Goal: Transaction & Acquisition: Purchase product/service

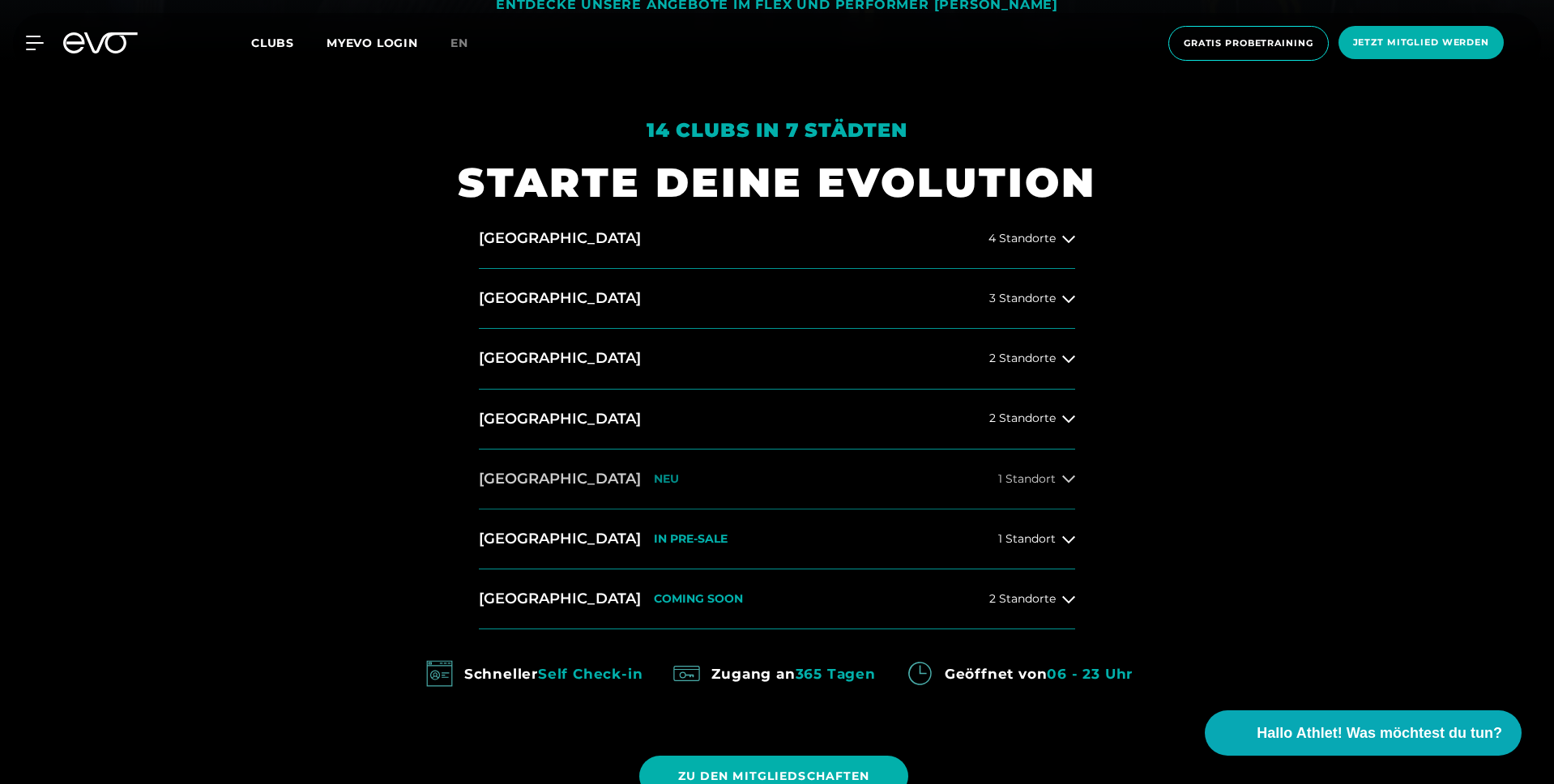
scroll to position [732, 0]
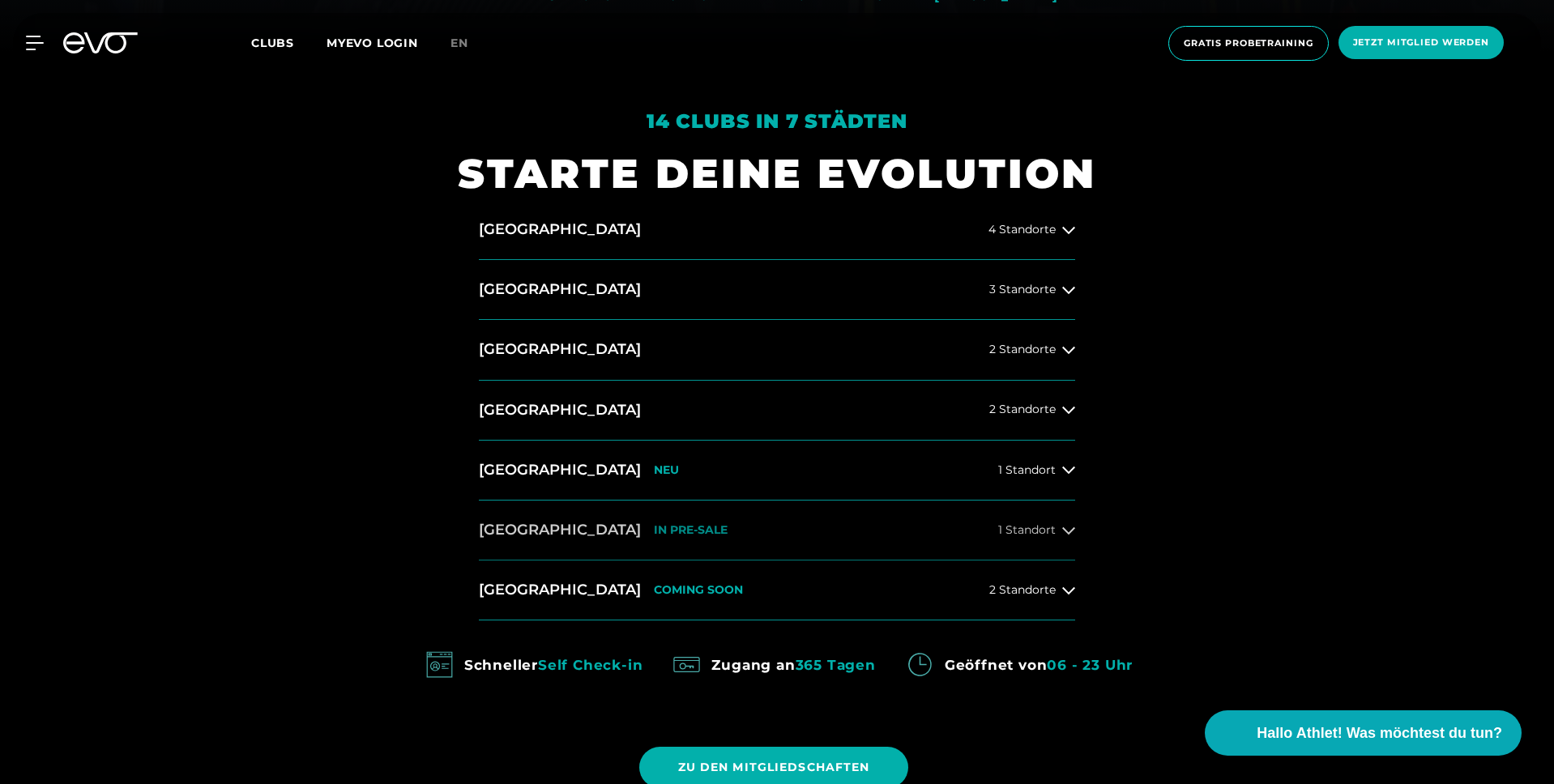
click at [567, 516] on button "[GEOGRAPHIC_DATA] IN PRE-SALE 1 Standort" at bounding box center [776, 530] width 596 height 60
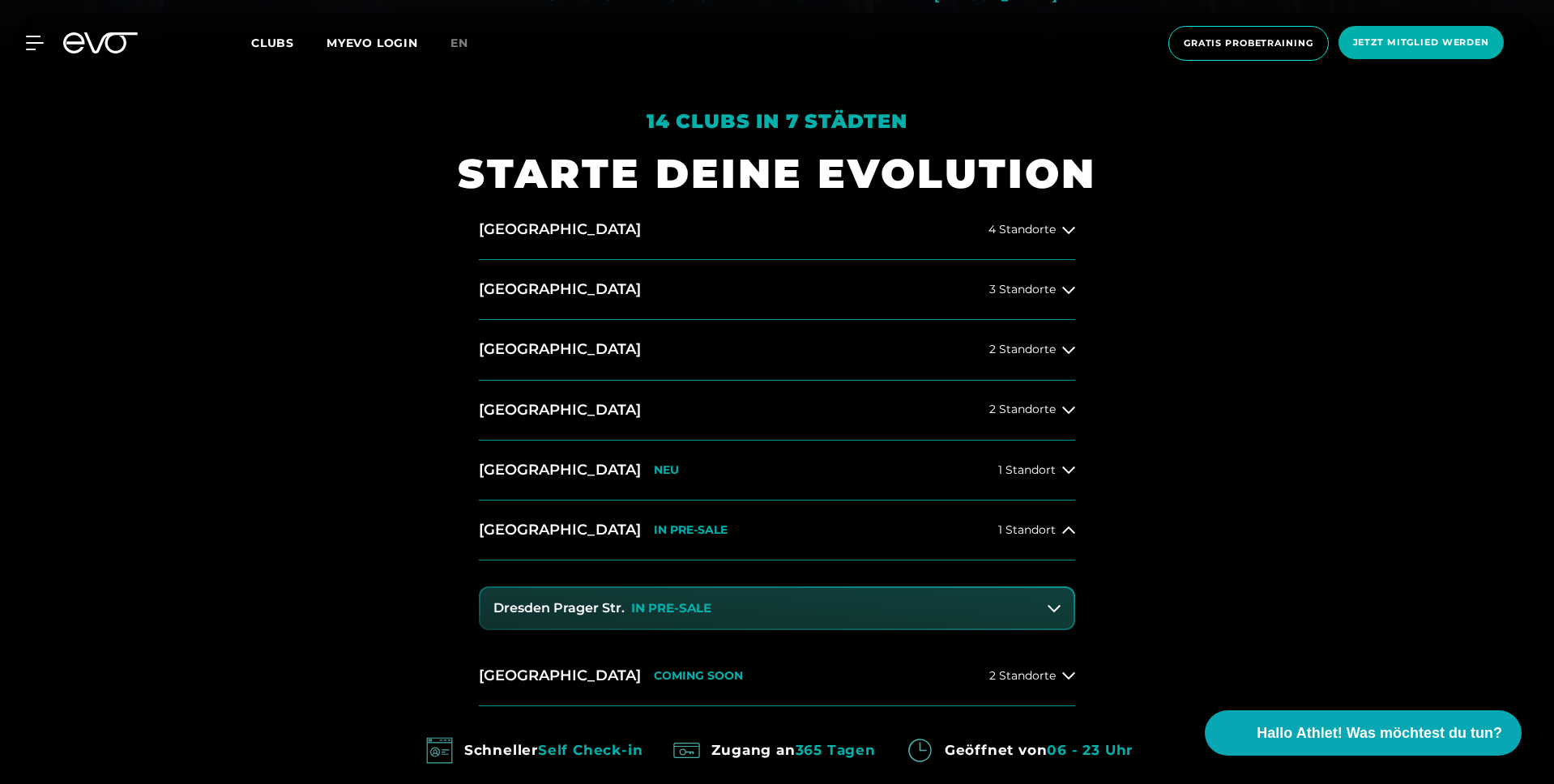
click at [578, 606] on h3 "Dresden Prager Str." at bounding box center [559, 608] width 131 height 14
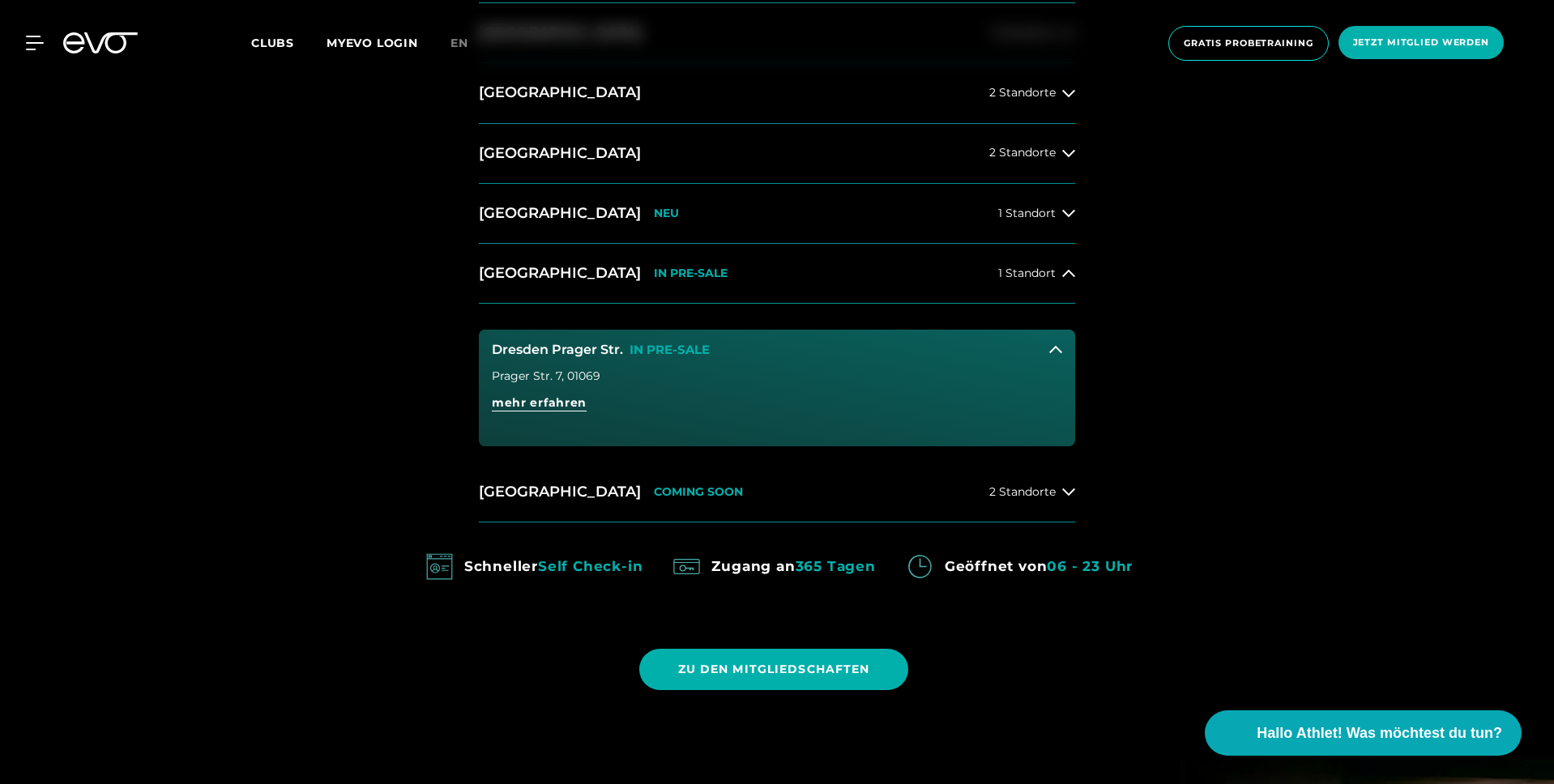
scroll to position [1048, 0]
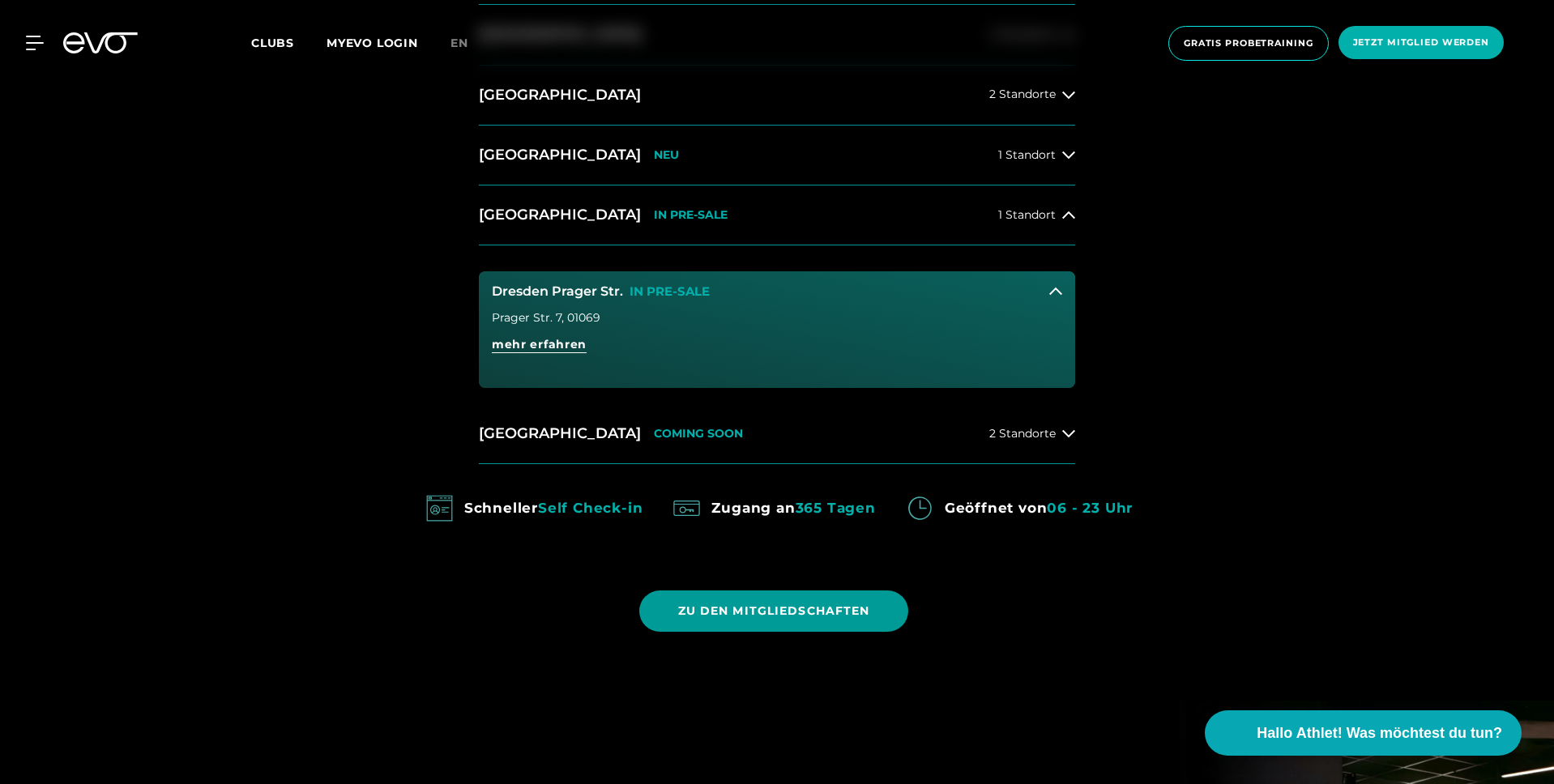
click at [761, 608] on span "ZU DEN MITGLIEDSCHAFTEN" at bounding box center [773, 610] width 192 height 17
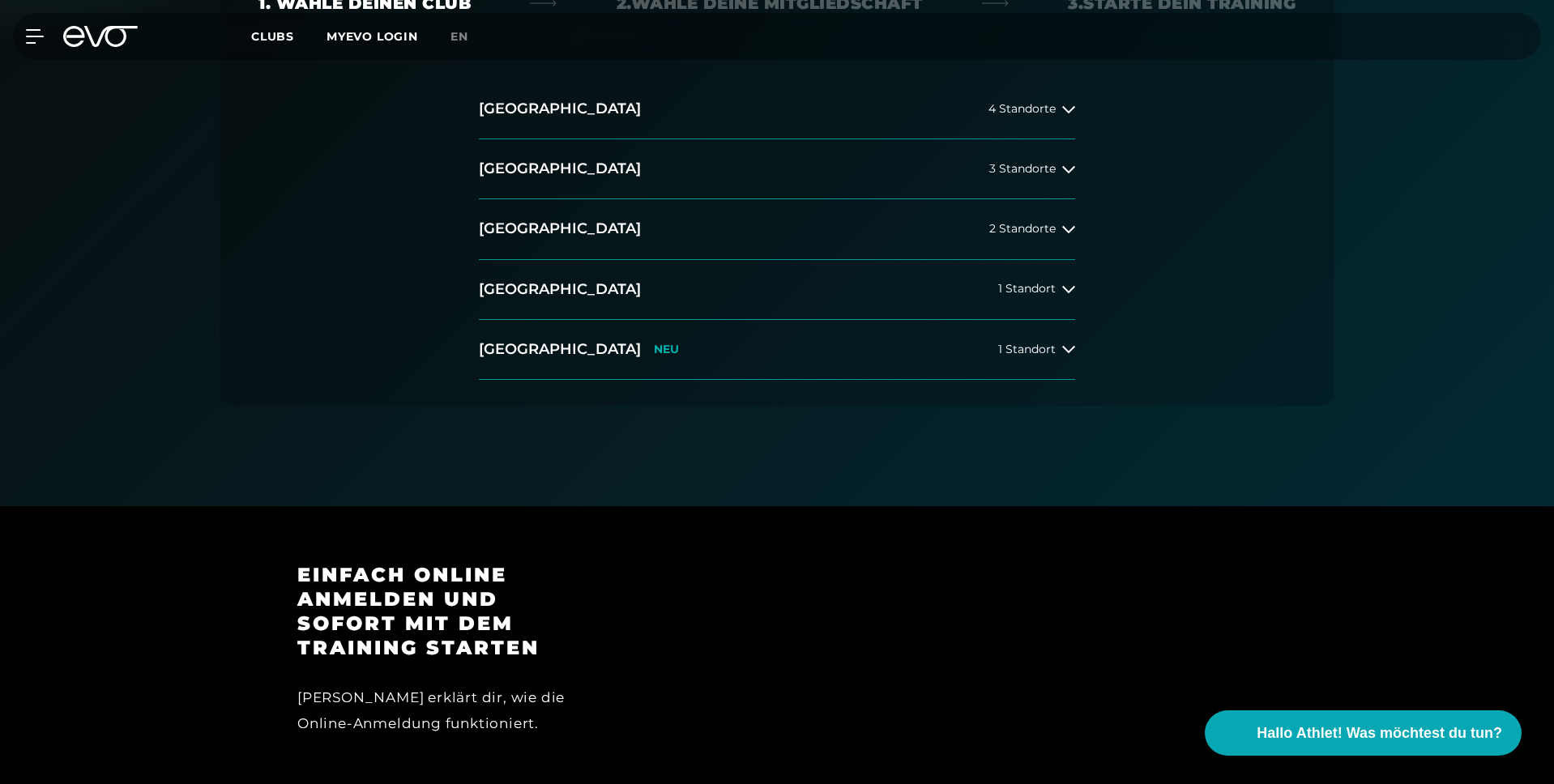
scroll to position [396, 0]
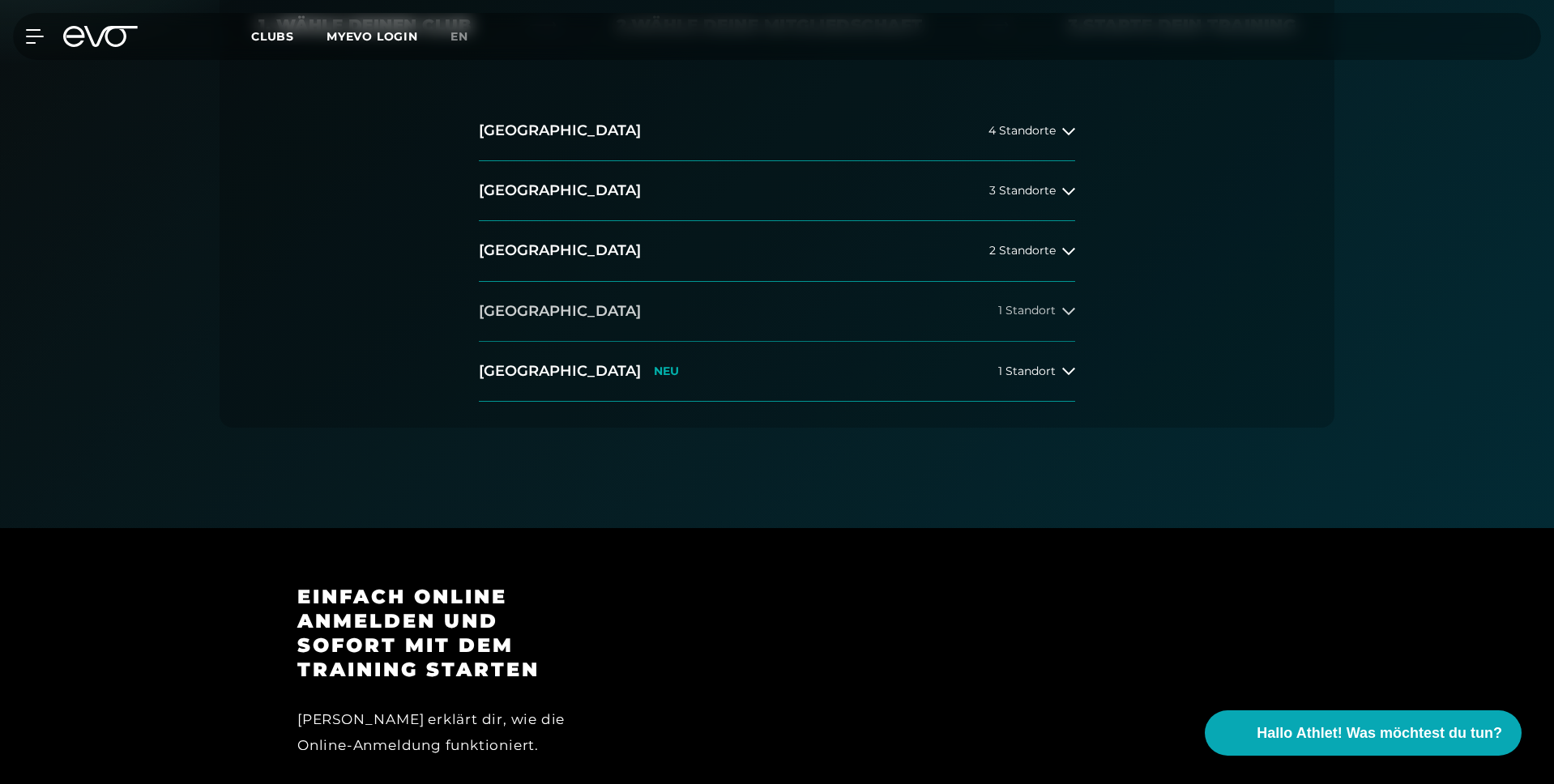
click at [524, 310] on h2 "[GEOGRAPHIC_DATA]" at bounding box center [560, 311] width 162 height 20
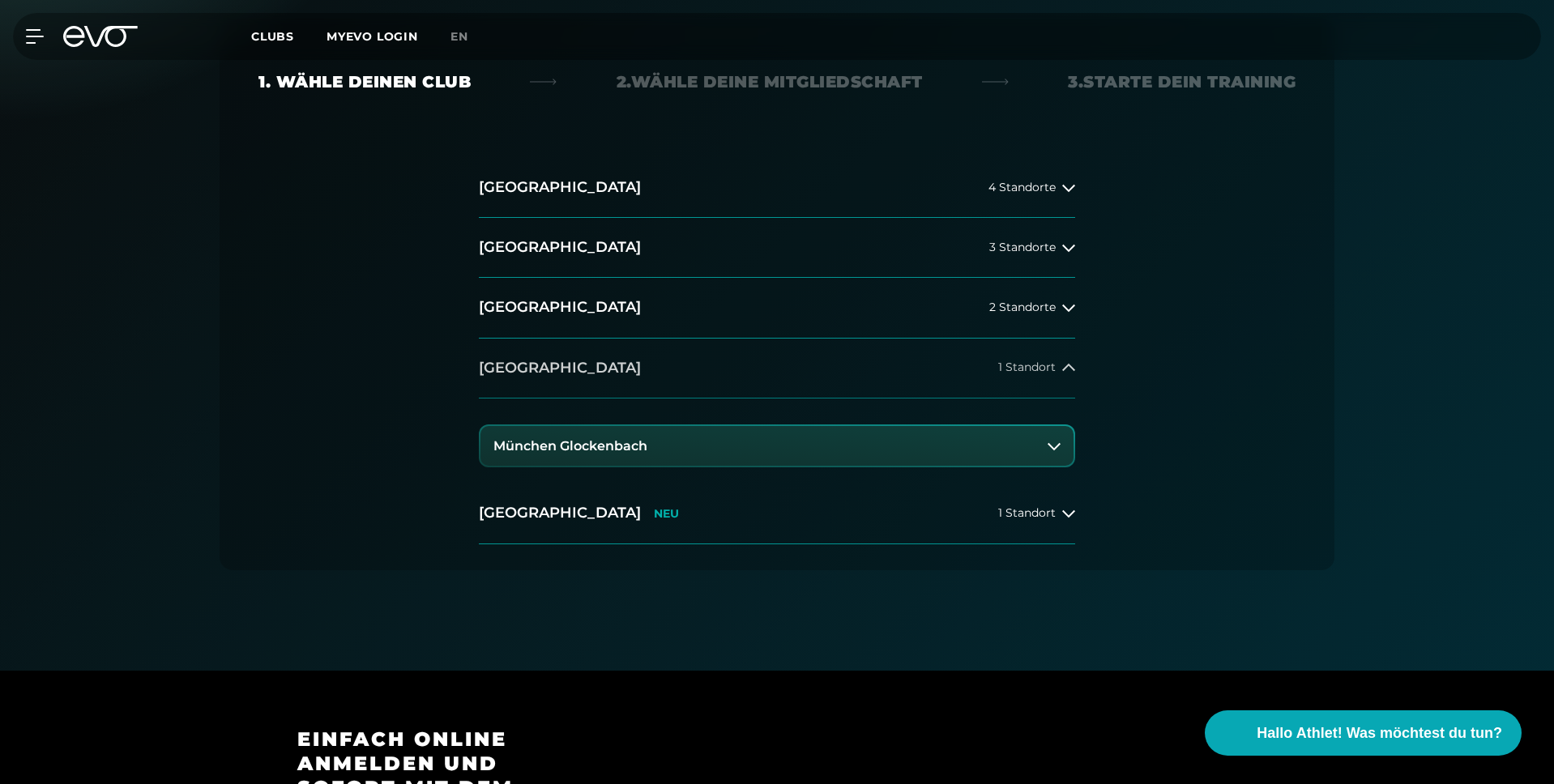
scroll to position [279, 0]
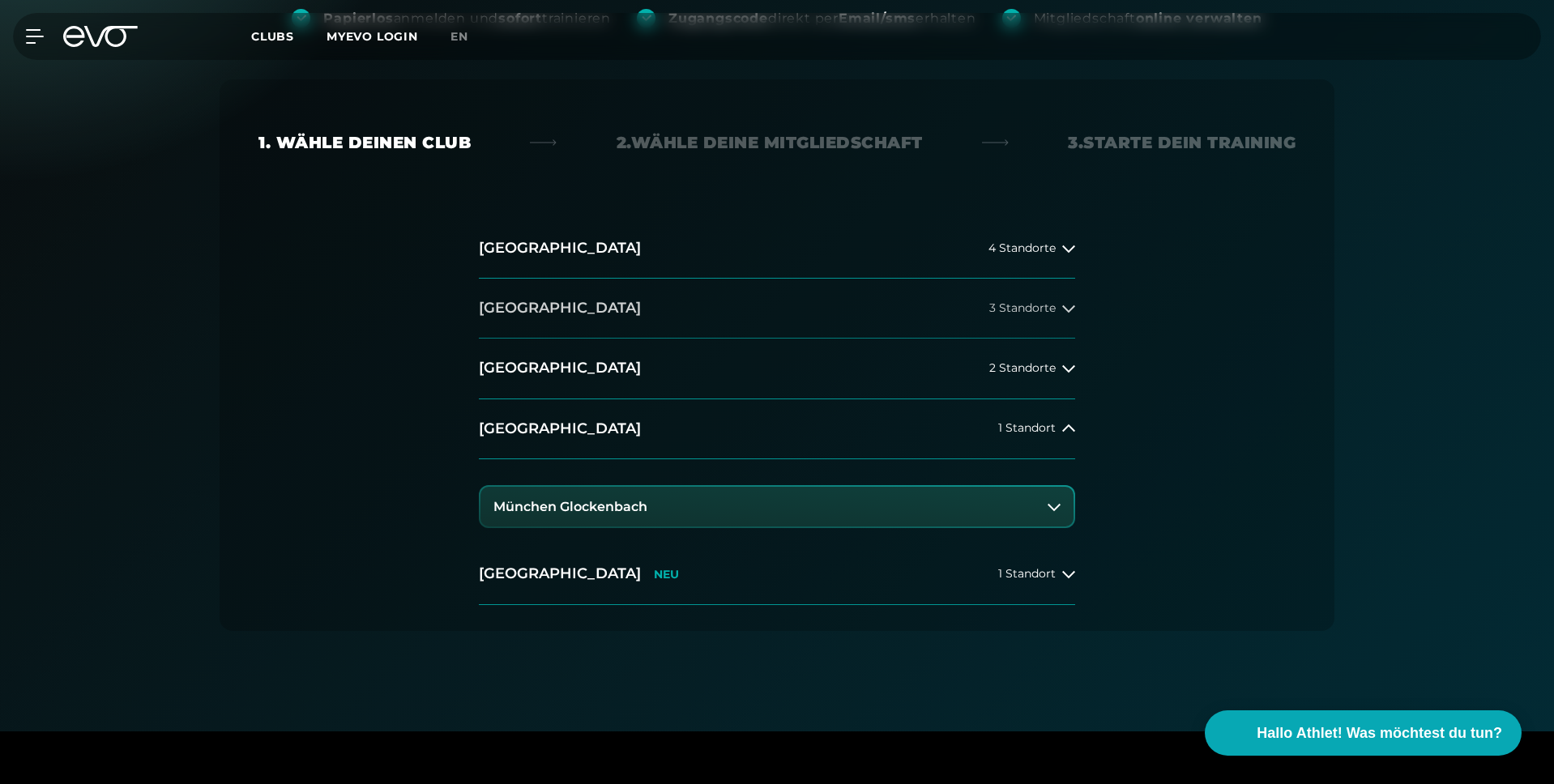
click at [515, 298] on h2 "[GEOGRAPHIC_DATA]" at bounding box center [560, 308] width 162 height 20
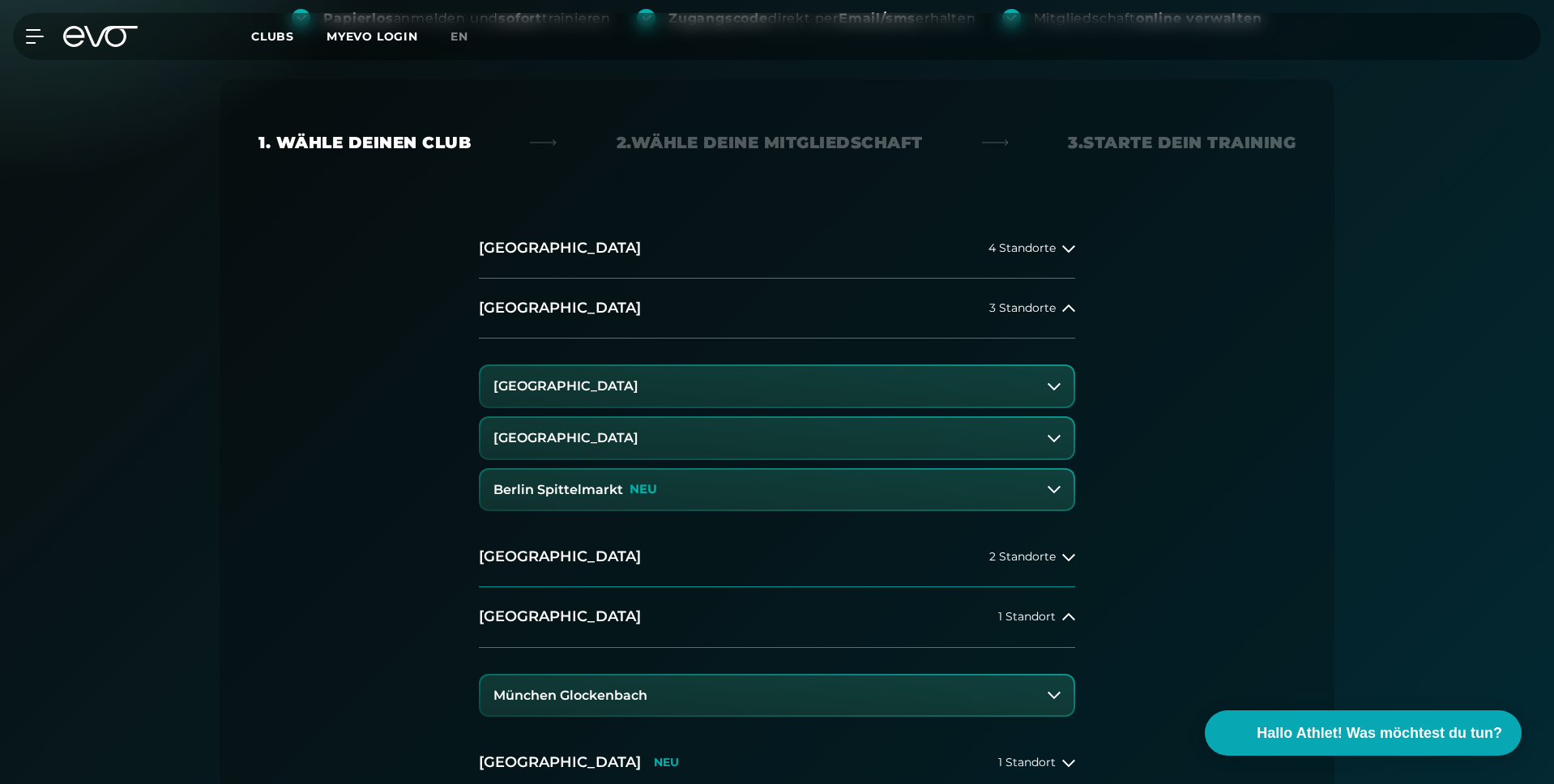
click at [607, 433] on h3 "[GEOGRAPHIC_DATA]" at bounding box center [566, 438] width 145 height 14
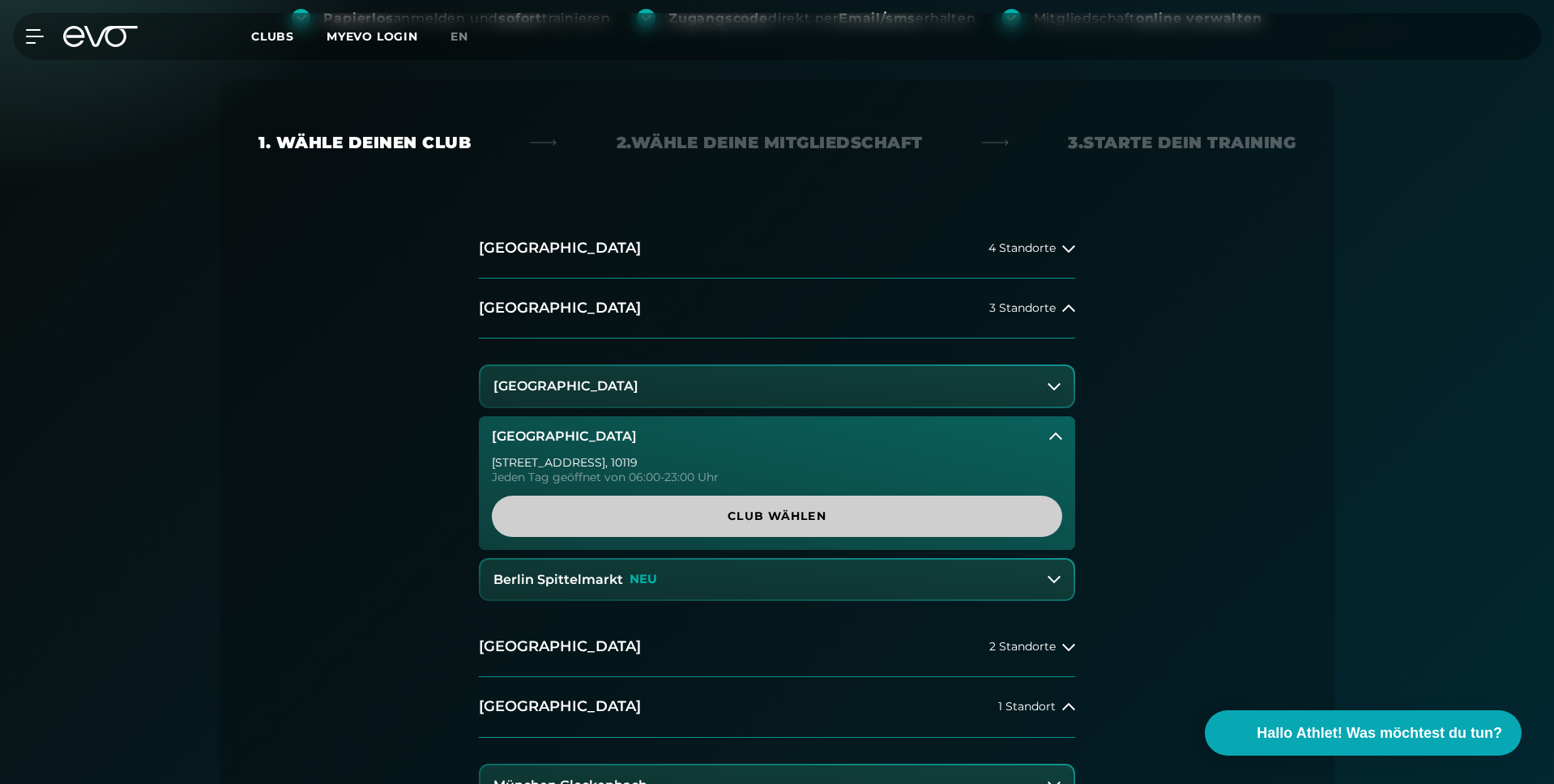
click at [687, 516] on span "Club wählen" at bounding box center [777, 516] width 493 height 17
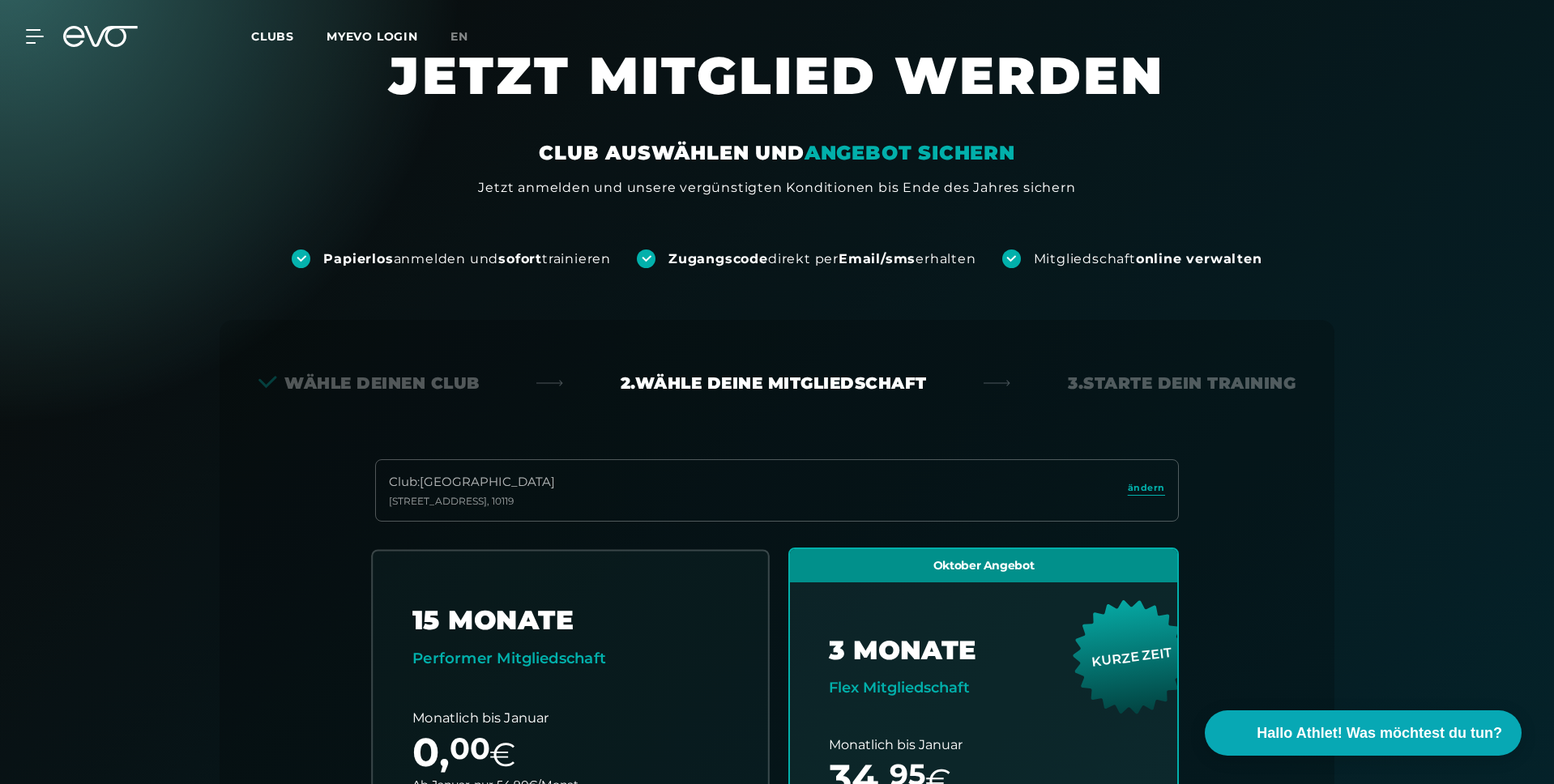
scroll to position [0, 0]
